Goal: Obtain resource: Download file/media

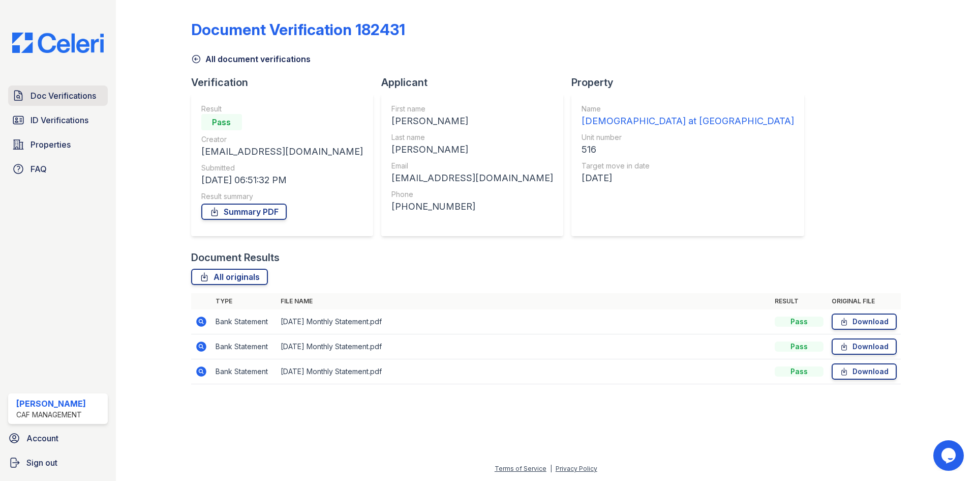
click at [43, 97] on span "Doc Verifications" at bounding box center [64, 95] width 66 height 12
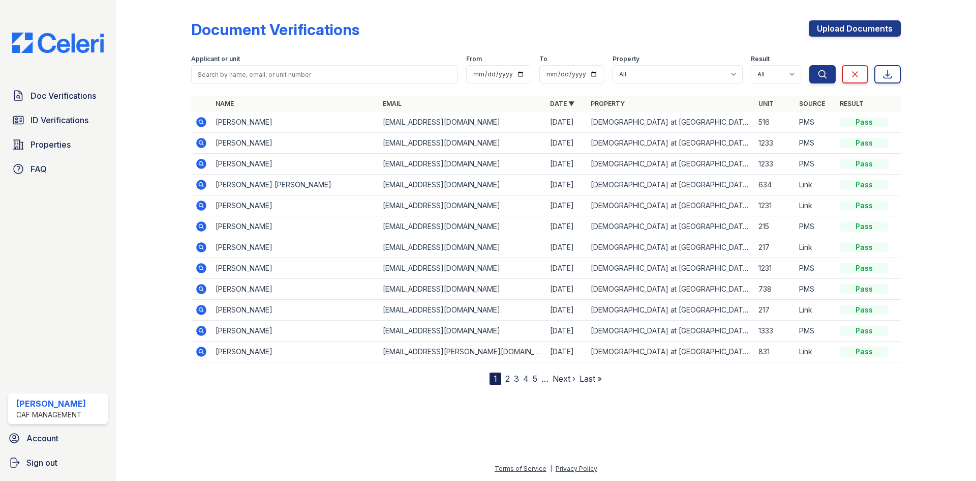
click at [201, 164] on icon at bounding box center [200, 163] width 3 height 3
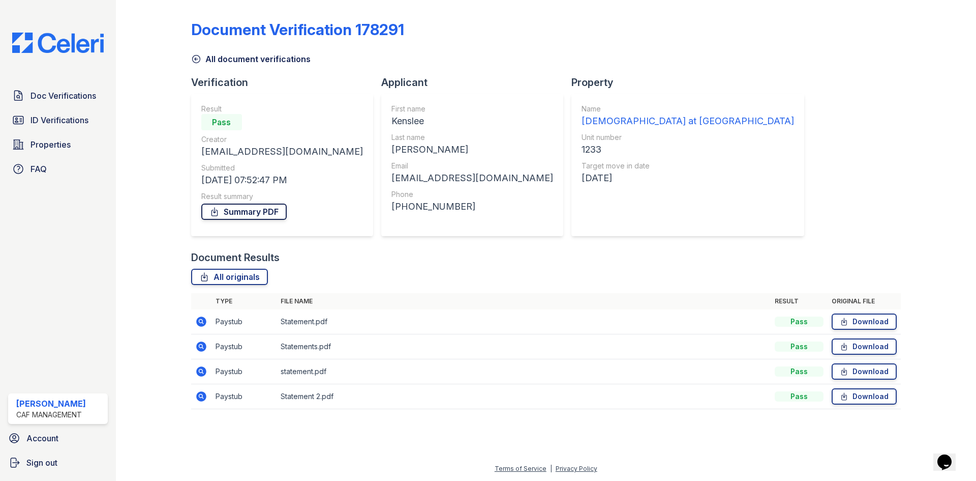
click at [243, 213] on link "Summary PDF" at bounding box center [243, 211] width 85 height 16
